Goal: Task Accomplishment & Management: Manage account settings

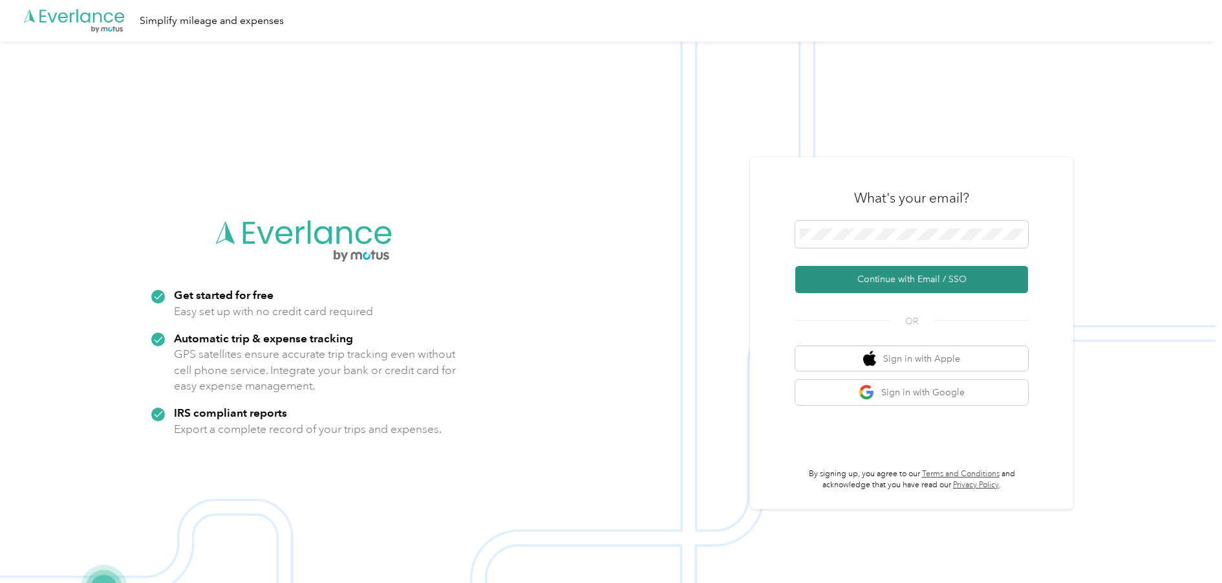
click at [909, 281] on button "Continue with Email / SSO" at bounding box center [912, 279] width 233 height 27
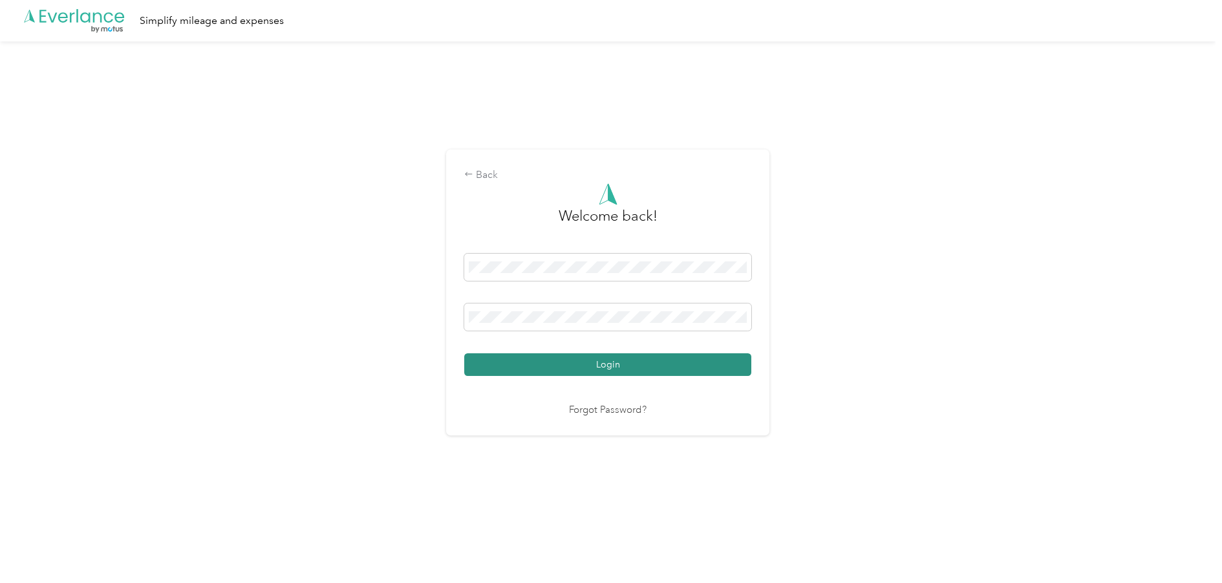
click at [549, 364] on button "Login" at bounding box center [607, 364] width 287 height 23
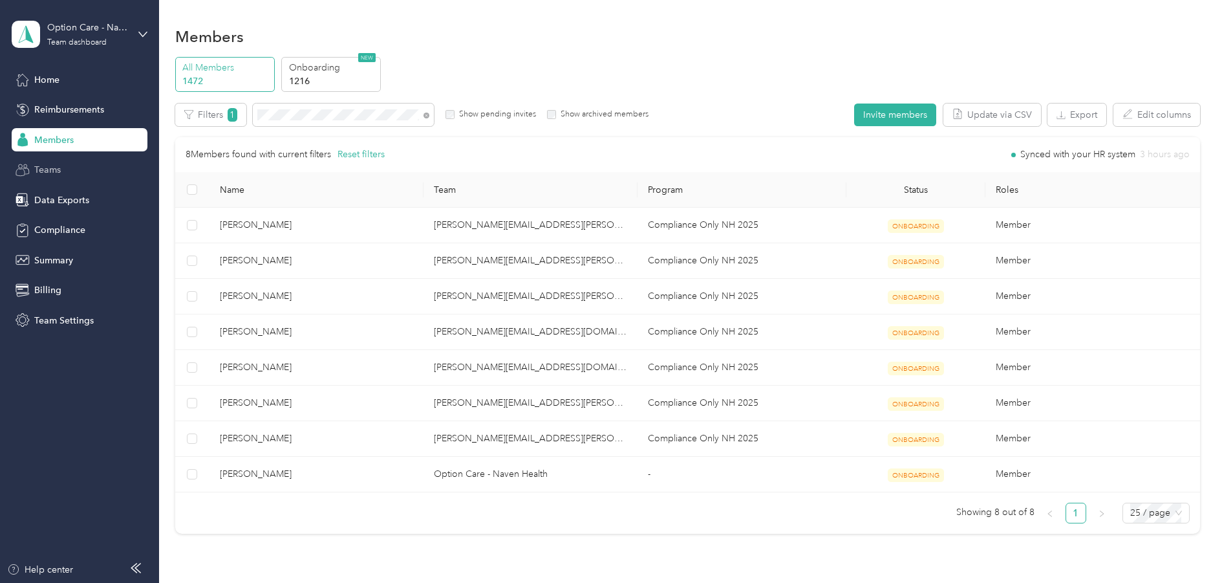
click at [51, 166] on span "Teams" at bounding box center [47, 170] width 27 height 14
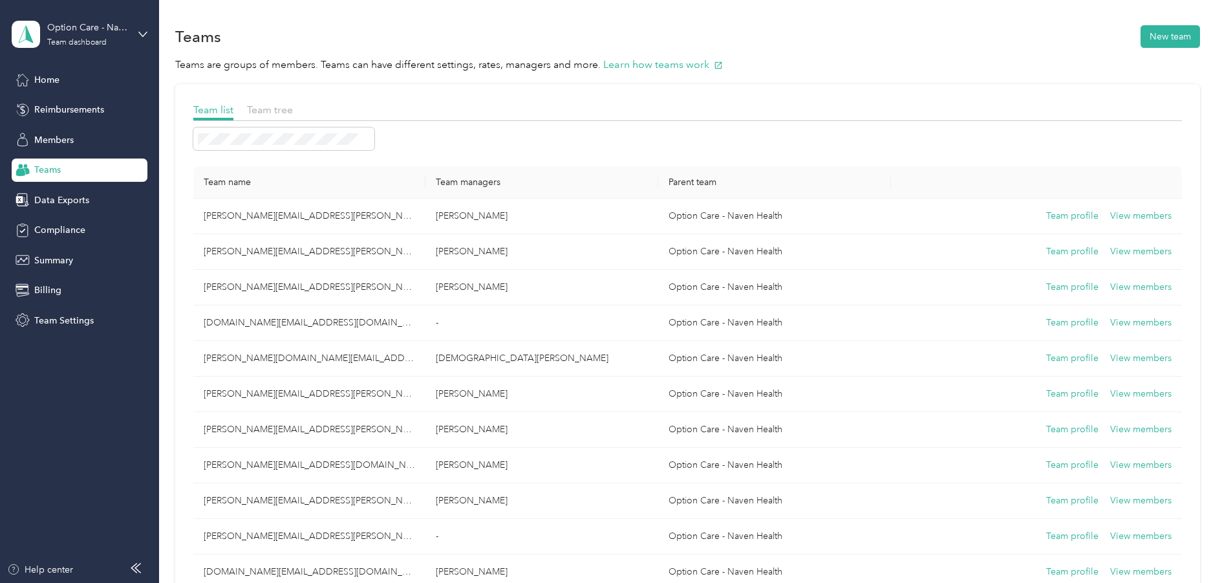
click at [279, 180] on th "Team name" at bounding box center [309, 182] width 233 height 32
click at [63, 138] on span "Members" at bounding box center [53, 140] width 39 height 14
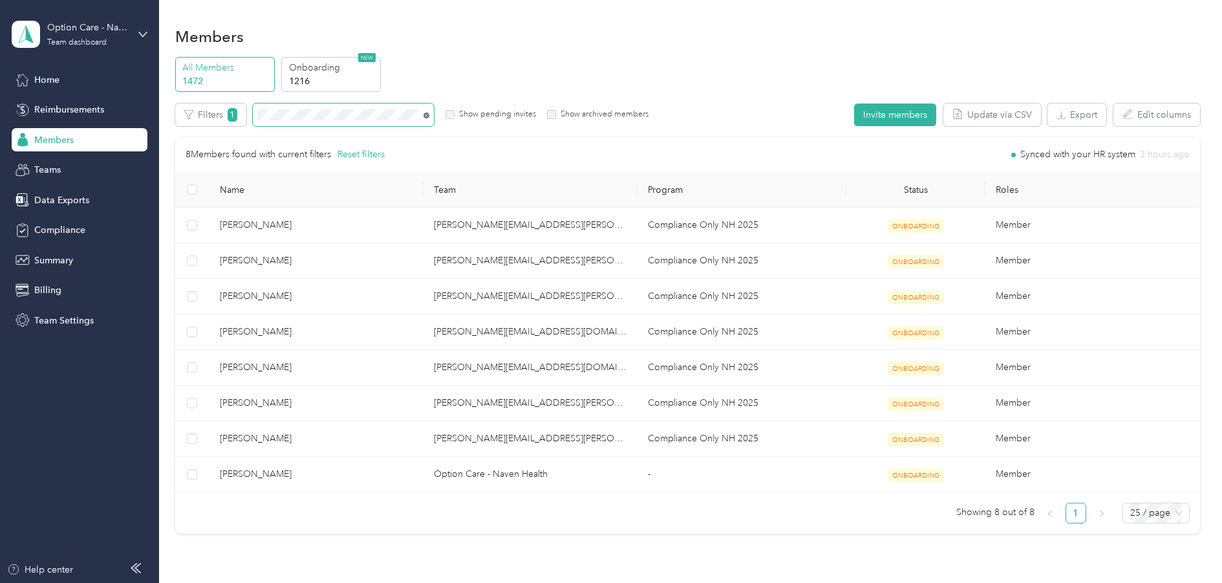
click at [424, 113] on icon at bounding box center [427, 116] width 6 height 6
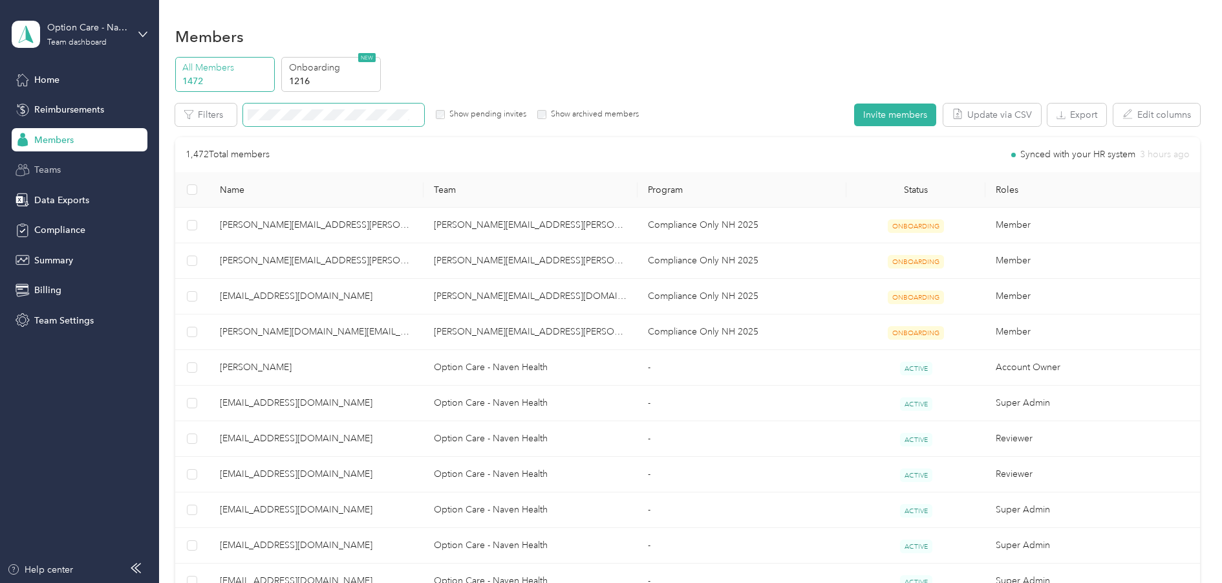
click at [52, 169] on span "Teams" at bounding box center [47, 170] width 27 height 14
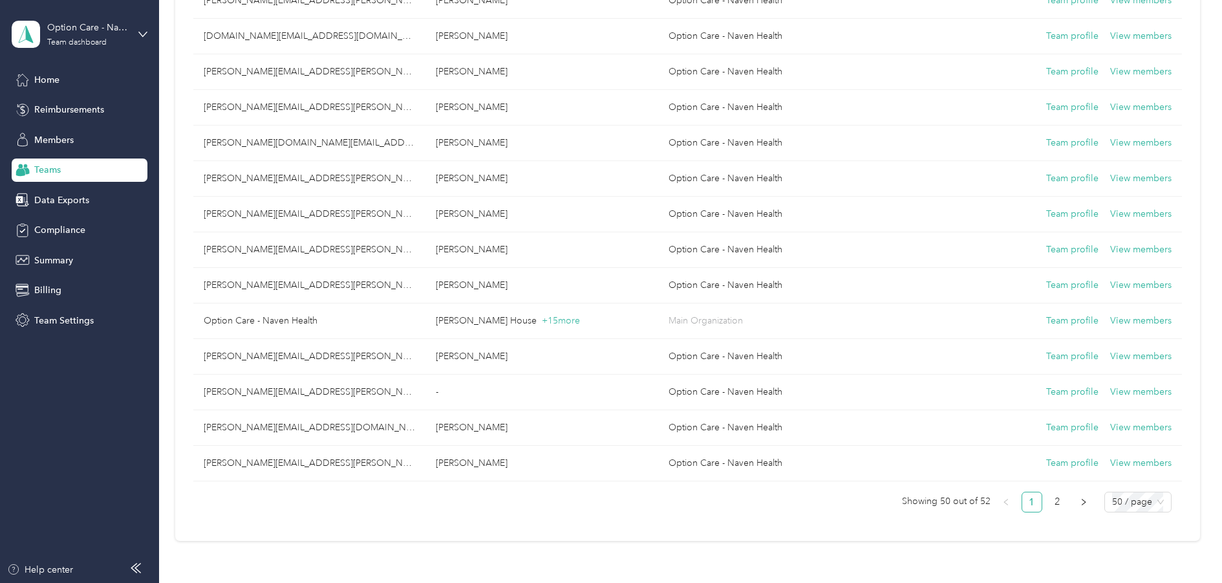
scroll to position [1509, 0]
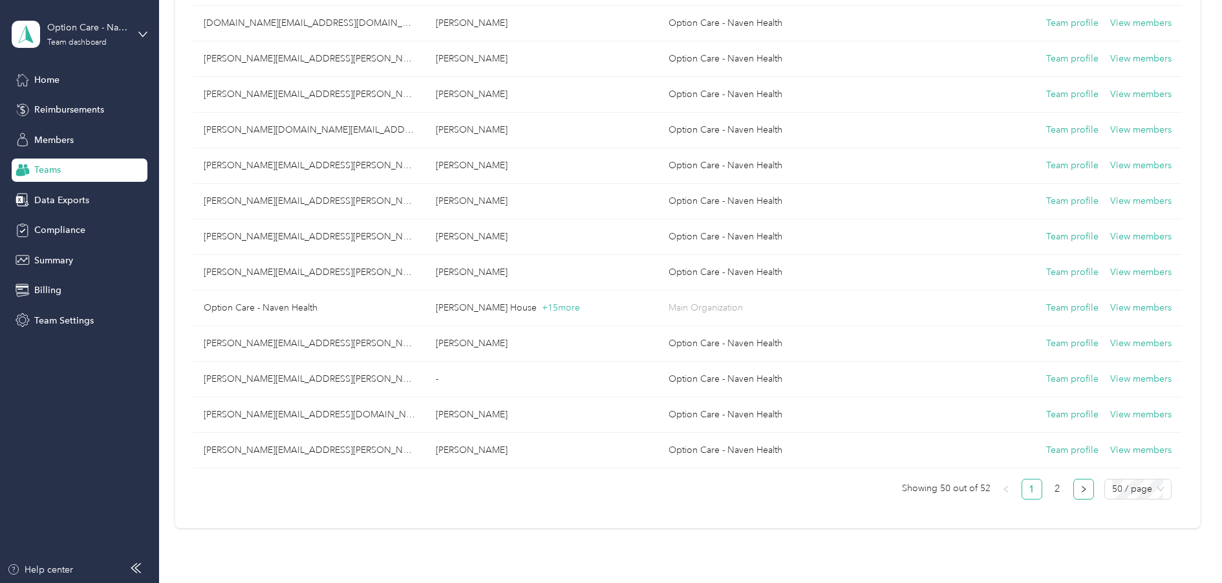
click at [1085, 491] on button "button" at bounding box center [1084, 489] width 21 height 21
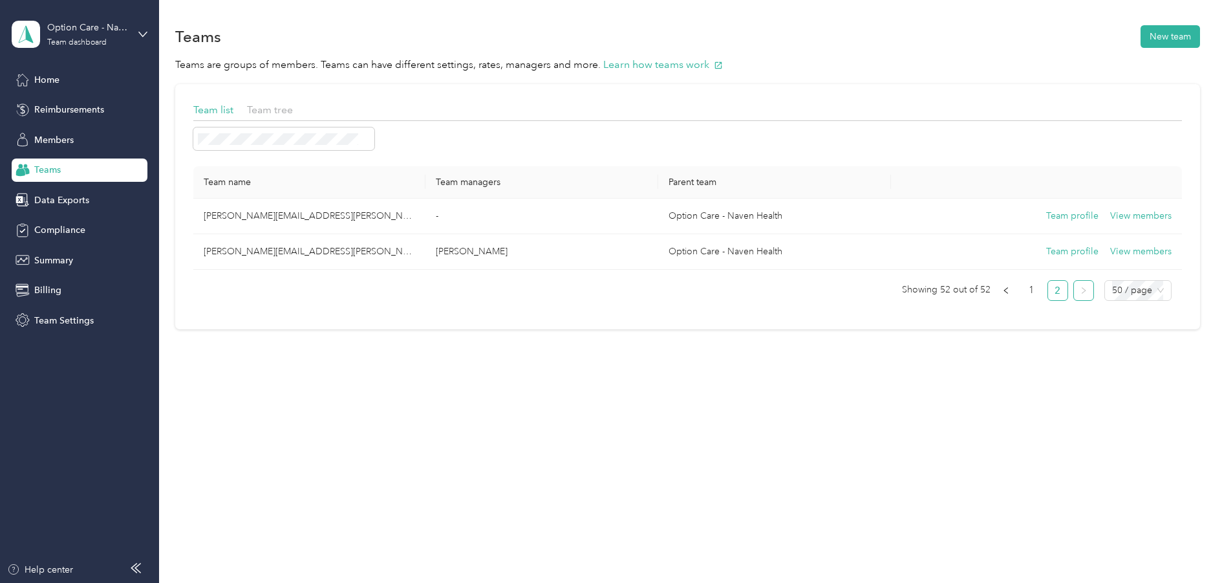
scroll to position [0, 0]
click at [56, 135] on span "Members" at bounding box center [53, 140] width 39 height 14
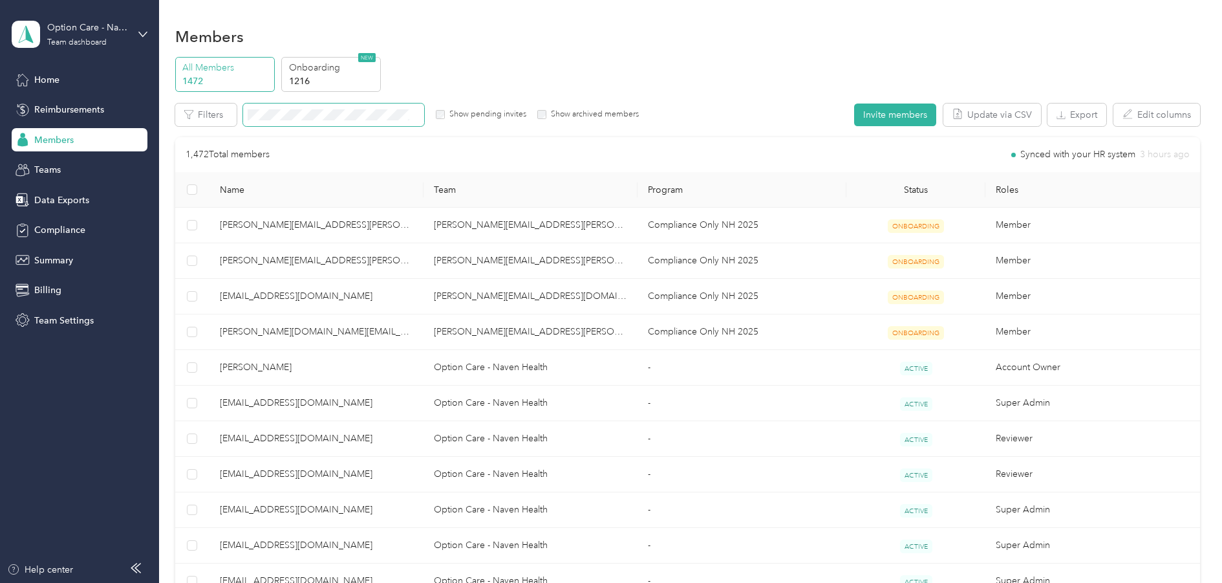
click at [306, 106] on span at bounding box center [333, 114] width 181 height 23
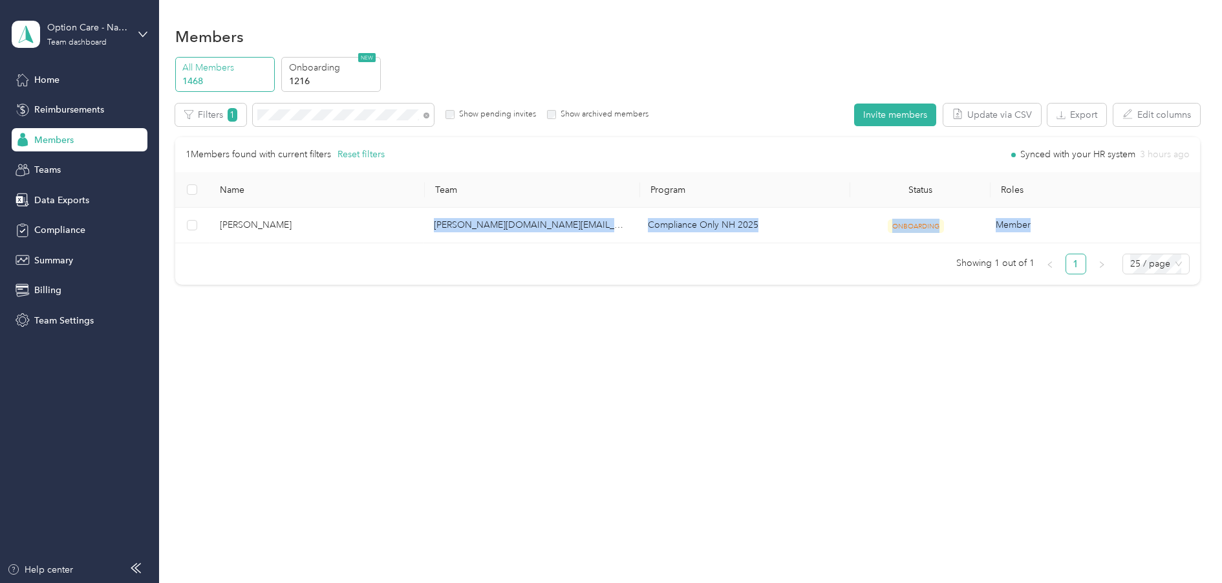
drag, startPoint x: 268, startPoint y: 225, endPoint x: 291, endPoint y: 306, distance: 84.0
click at [290, 305] on div "Members All Members 1468 Onboarding 1216 NEW Edit role Edit team Edit program E…" at bounding box center [687, 183] width 1057 height 366
click at [290, 303] on div "Members All Members 1468 Onboarding 1216 NEW Edit role Edit team Edit program E…" at bounding box center [687, 183] width 1057 height 366
click at [269, 273] on ul "Showing 1 out of 1 1 25 / page" at bounding box center [682, 264] width 1015 height 21
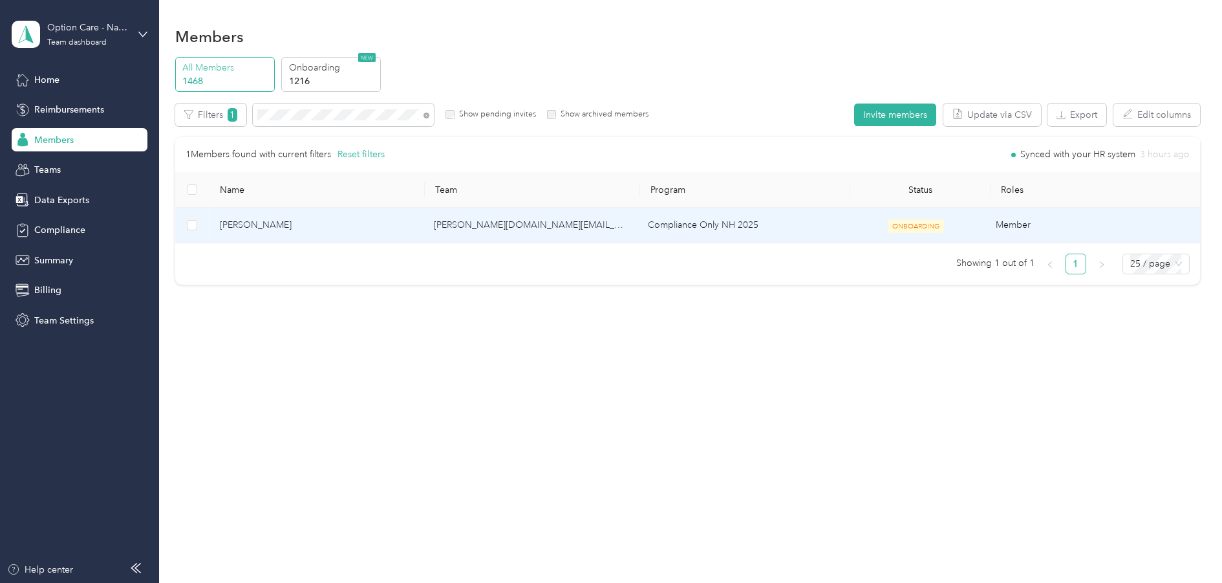
click at [288, 224] on span "[PERSON_NAME]" at bounding box center [316, 225] width 193 height 14
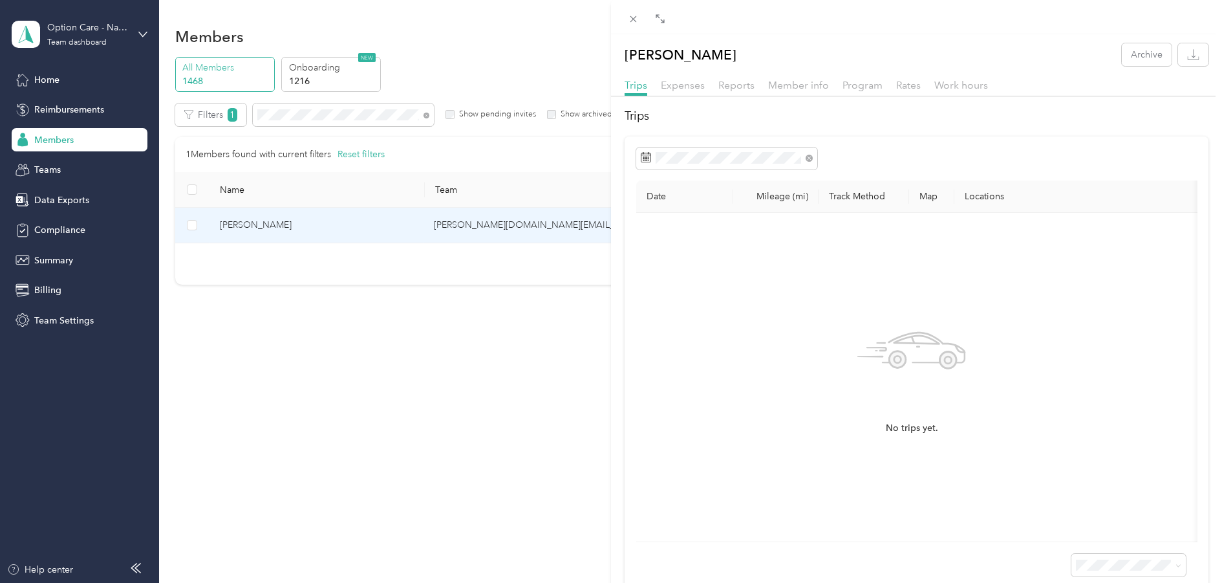
drag, startPoint x: 750, startPoint y: 51, endPoint x: 622, endPoint y: 50, distance: 128.1
click at [622, 50] on div "[PERSON_NAME] Archive" at bounding box center [916, 54] width 611 height 23
copy p "[PERSON_NAME]"
drag, startPoint x: 318, startPoint y: 113, endPoint x: 345, endPoint y: 121, distance: 28.9
click at [321, 116] on div "[PERSON_NAME] Archive Trips Expenses Reports Member info Program Rates Work hou…" at bounding box center [611, 291] width 1222 height 583
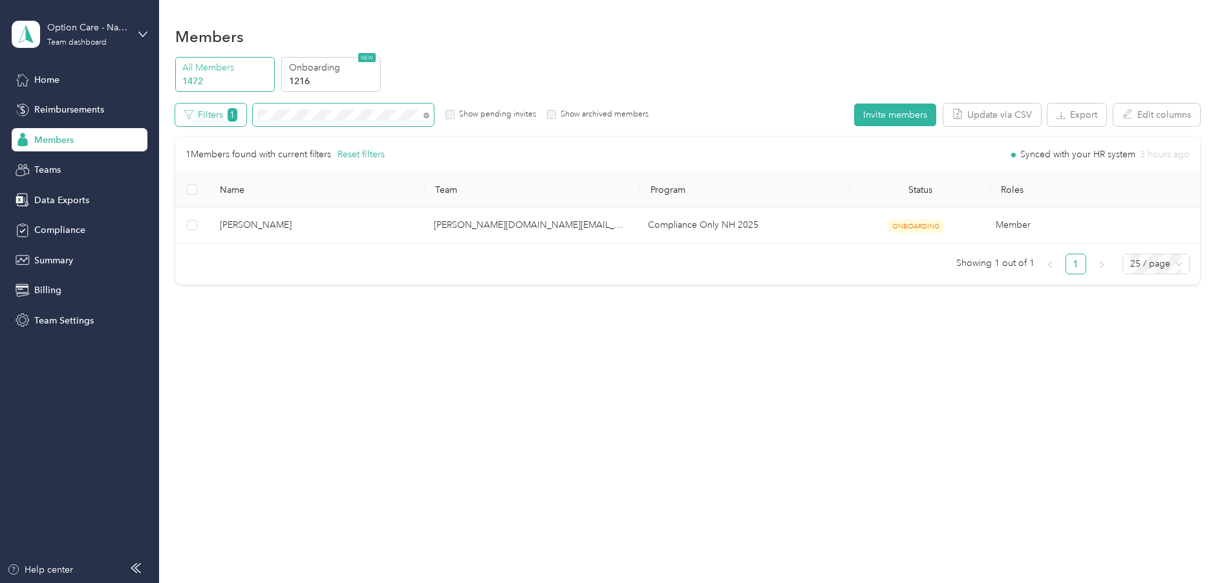
click at [229, 114] on div "Filters 1 Show pending invites Show archived members" at bounding box center [412, 114] width 474 height 23
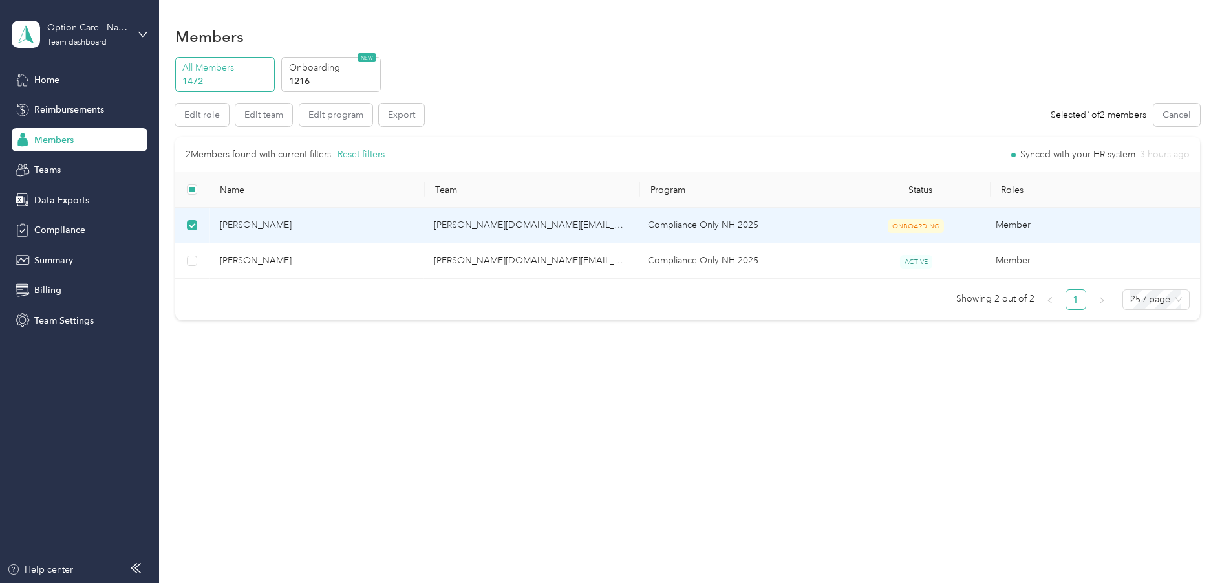
click at [263, 221] on span "[PERSON_NAME]" at bounding box center [316, 225] width 193 height 14
click at [295, 224] on span "[PERSON_NAME]" at bounding box center [316, 225] width 193 height 14
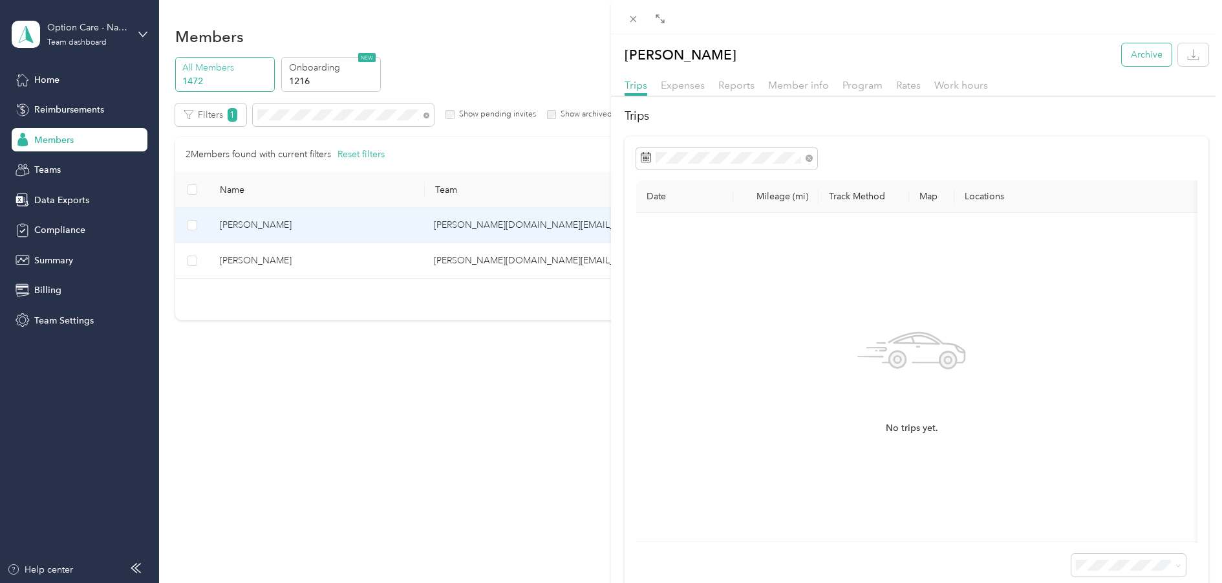
click at [1144, 56] on button "Archive" at bounding box center [1147, 54] width 50 height 23
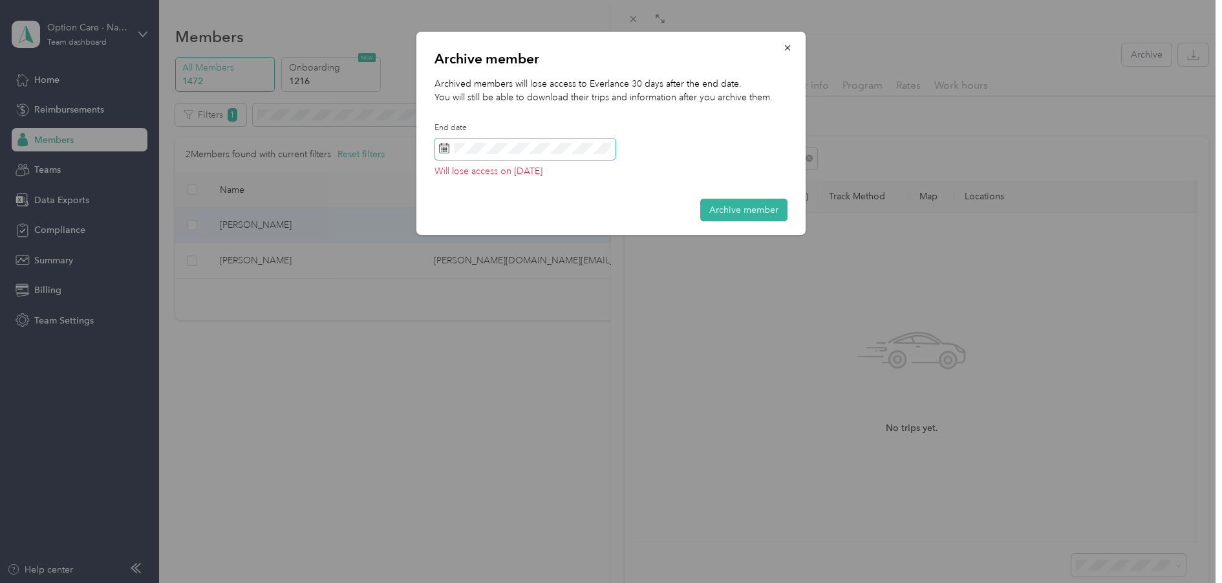
click at [443, 146] on icon at bounding box center [444, 146] width 10 height 0
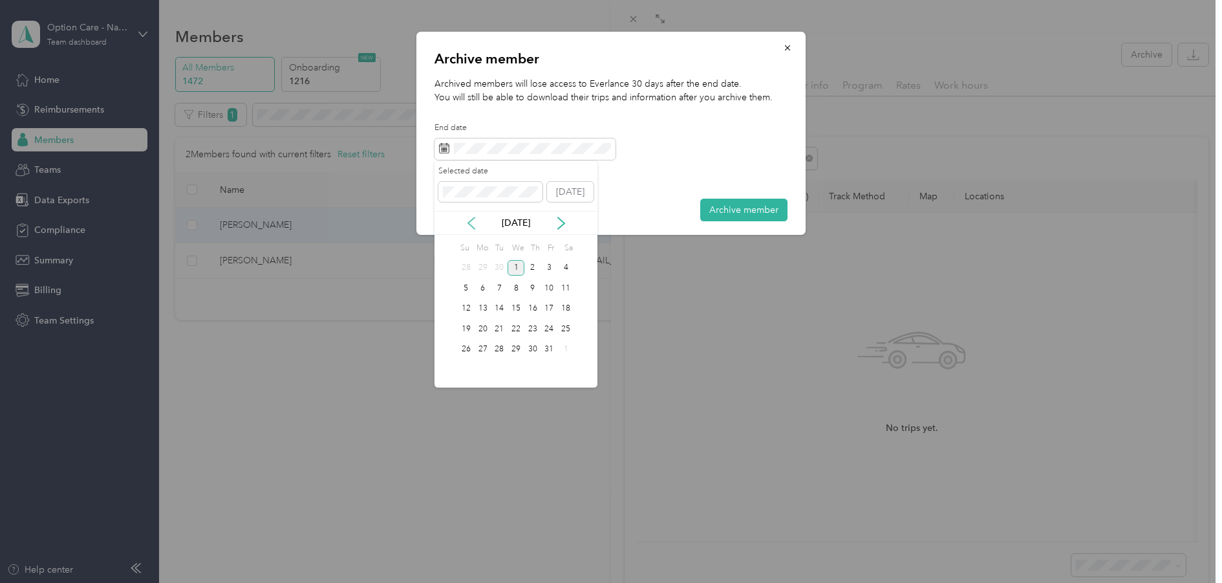
click at [470, 222] on icon at bounding box center [471, 223] width 6 height 12
click at [483, 269] on div "1" at bounding box center [483, 268] width 17 height 16
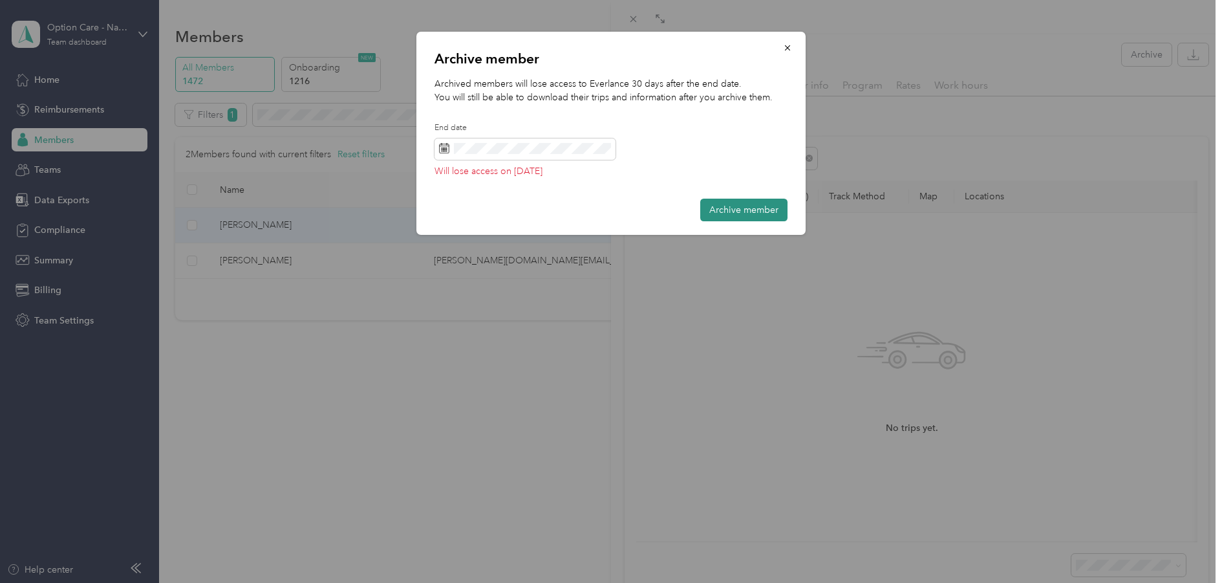
click at [743, 207] on button "Archive member" at bounding box center [743, 210] width 87 height 23
